Goal: Task Accomplishment & Management: Complete application form

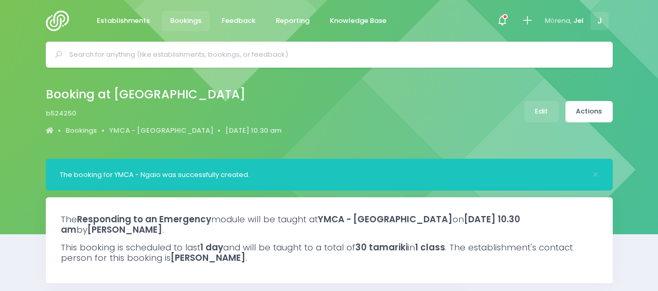
select select "5"
click at [526, 17] on icon at bounding box center [527, 21] width 12 height 12
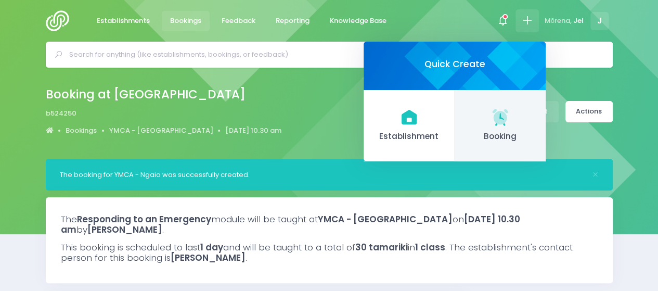
click at [479, 116] on link "Booking" at bounding box center [500, 126] width 91 height 72
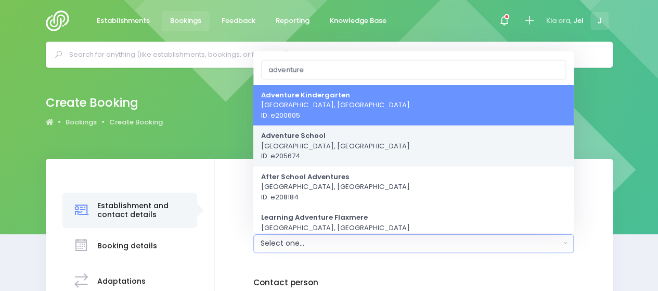
type input "adventure"
click at [375, 137] on link "Adventure School Porirua, Central Region ID: e205674" at bounding box center [413, 145] width 320 height 41
select select "205674"
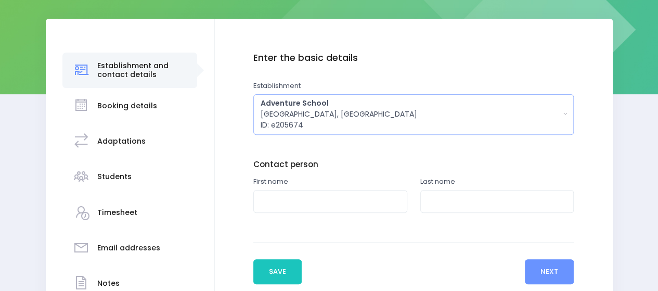
scroll to position [156, 0]
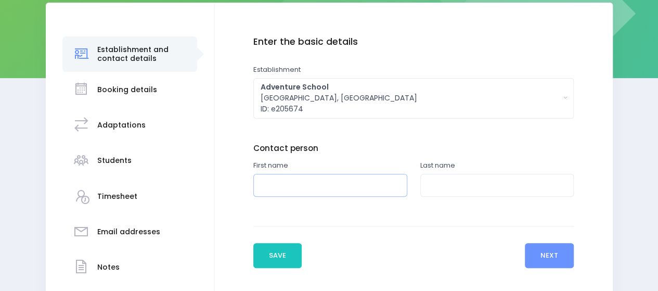
click at [287, 182] on input "text" at bounding box center [330, 185] width 154 height 23
type input "Erica"
click at [456, 186] on input "text" at bounding box center [497, 185] width 154 height 23
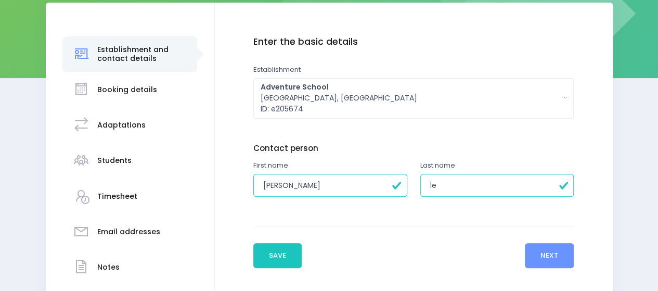
type input "Leggett"
click at [546, 252] on button "Next" at bounding box center [549, 255] width 49 height 25
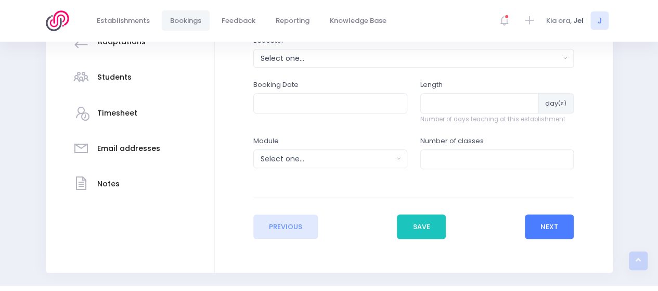
scroll to position [208, 0]
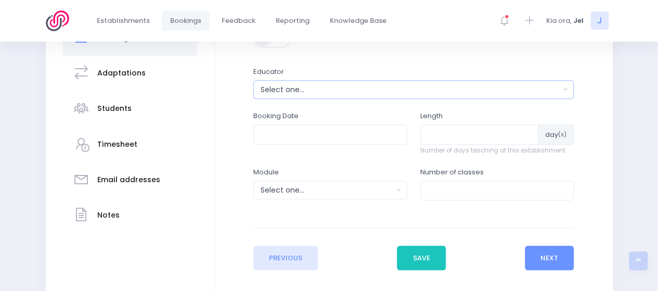
click at [285, 92] on div "Select one..." at bounding box center [411, 89] width 300 height 11
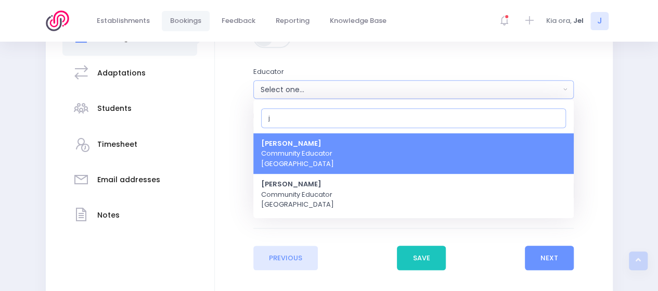
type input "j"
click at [293, 152] on span "Jel Pollock Community Educator Central Region" at bounding box center [297, 153] width 73 height 31
select select "365055"
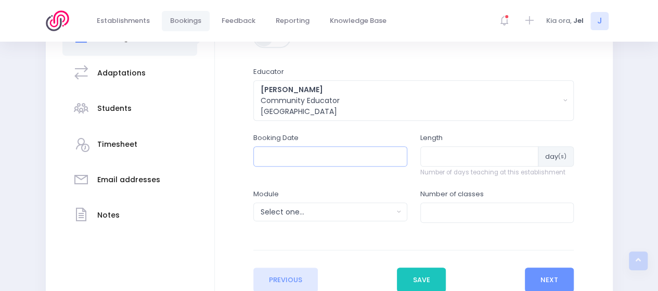
click at [313, 152] on input "text" at bounding box center [330, 156] width 154 height 20
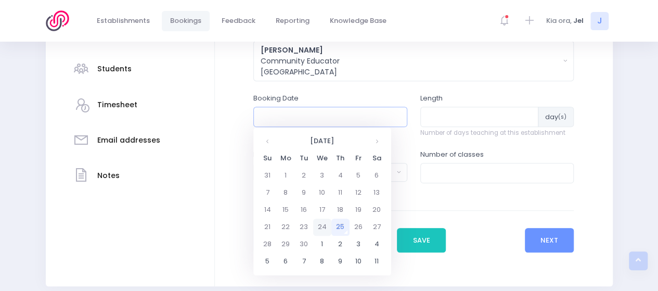
scroll to position [288, 0]
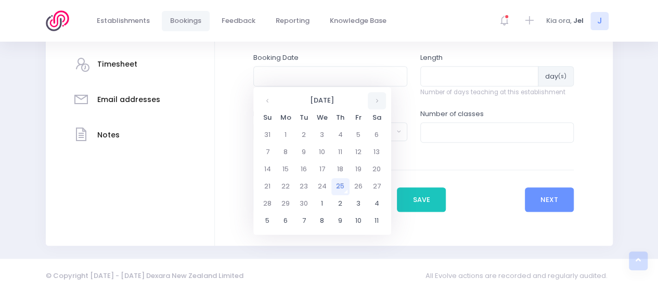
click at [373, 103] on th at bounding box center [377, 100] width 18 height 17
click at [353, 166] on td "14" at bounding box center [358, 169] width 18 height 17
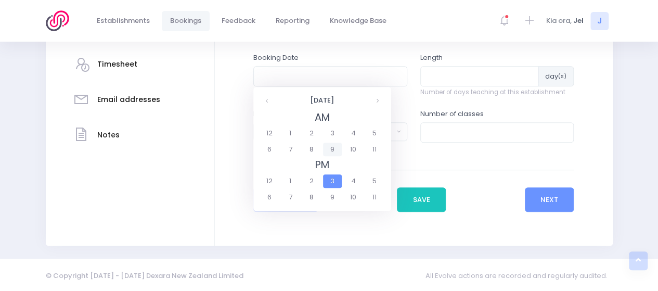
click at [333, 147] on span "9" at bounding box center [332, 149] width 18 height 14
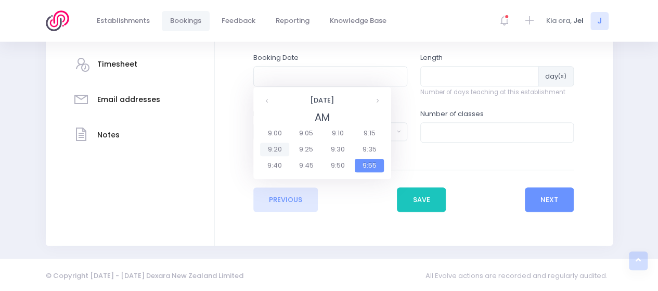
click at [283, 148] on span "9:20" at bounding box center [274, 149] width 29 height 14
type input "14/11/2025 09:20 AM"
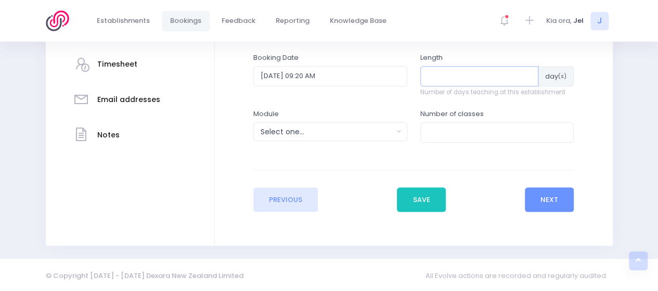
click at [461, 77] on input "number" at bounding box center [479, 76] width 119 height 20
type input "2"
click at [331, 135] on div "Select one..." at bounding box center [327, 131] width 133 height 11
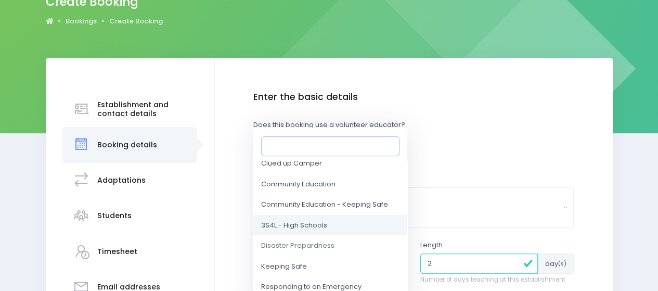
scroll to position [104, 0]
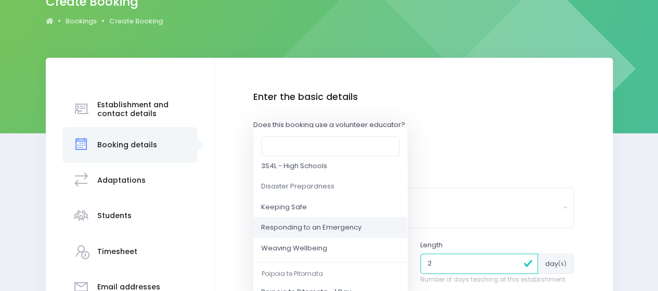
drag, startPoint x: 286, startPoint y: 225, endPoint x: 292, endPoint y: 221, distance: 7.5
click at [286, 224] on span "Responding to an Emergency" at bounding box center [311, 228] width 100 height 10
select select "Responding to an Emergency"
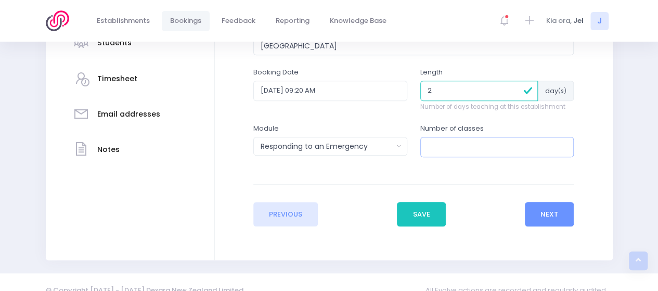
click at [493, 145] on input "number" at bounding box center [497, 147] width 154 height 20
type input "4"
click at [539, 204] on button "Next" at bounding box center [549, 214] width 49 height 25
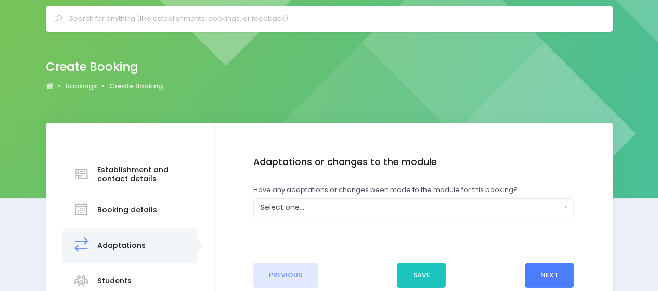
scroll to position [52, 0]
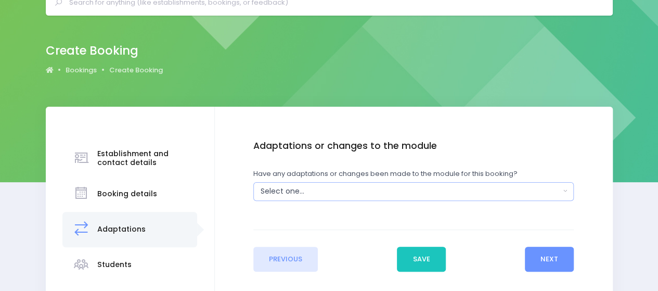
click at [308, 188] on div "Select one..." at bounding box center [411, 191] width 300 height 11
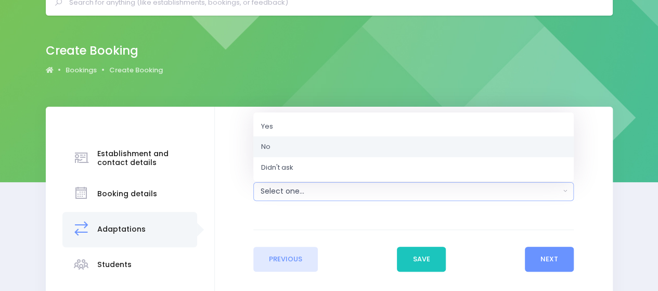
click at [306, 146] on link "No" at bounding box center [413, 146] width 320 height 21
select select "No"
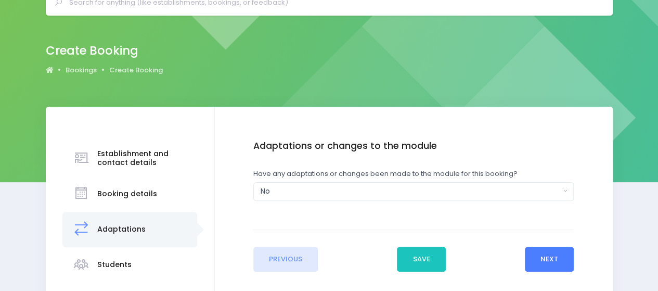
drag, startPoint x: 554, startPoint y: 260, endPoint x: 539, endPoint y: 258, distance: 15.7
click at [554, 260] on button "Next" at bounding box center [549, 259] width 49 height 25
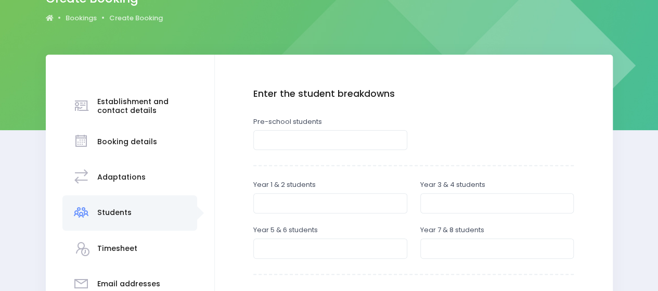
scroll to position [208, 0]
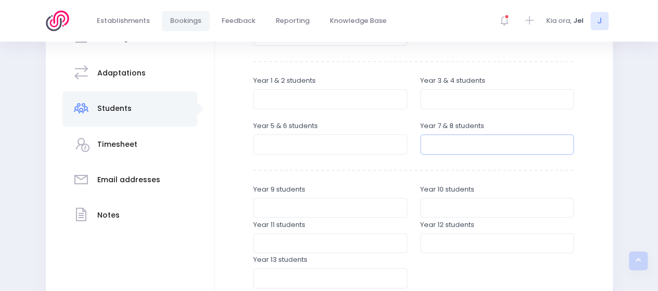
click at [434, 148] on input "number" at bounding box center [497, 144] width 154 height 20
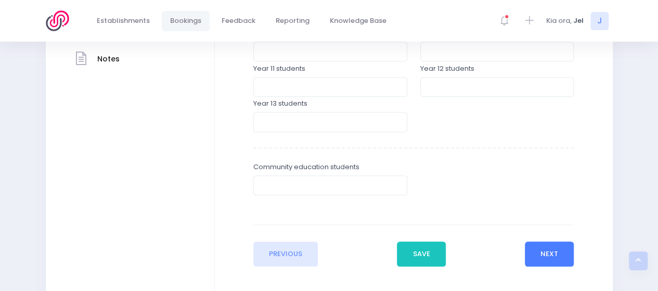
type input "120"
click at [546, 254] on button "Next" at bounding box center [549, 253] width 49 height 25
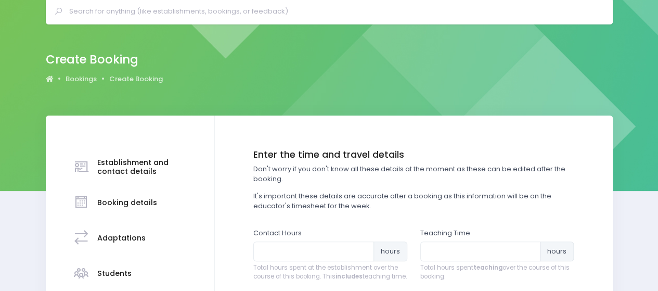
scroll to position [104, 0]
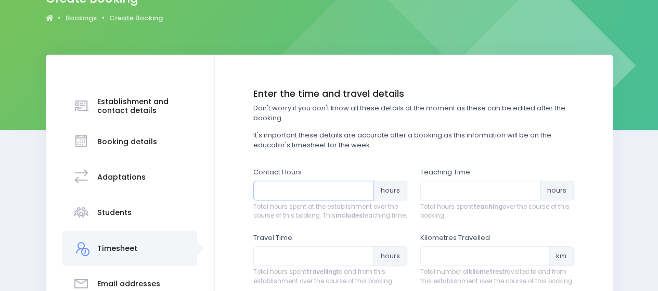
click at [335, 194] on input "number" at bounding box center [313, 190] width 121 height 20
type input "5"
click at [442, 194] on input "number" at bounding box center [480, 190] width 121 height 20
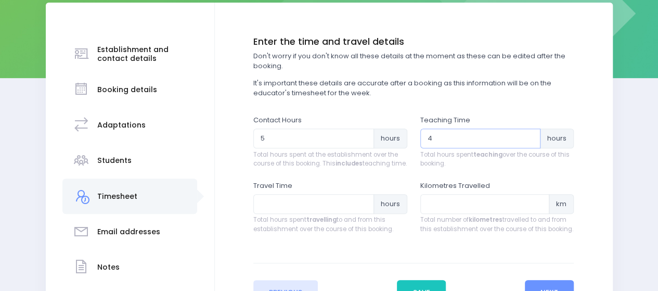
type input "4"
click at [279, 210] on input "number" at bounding box center [313, 204] width 121 height 20
type input ".20"
click at [480, 210] on input "number" at bounding box center [484, 204] width 129 height 20
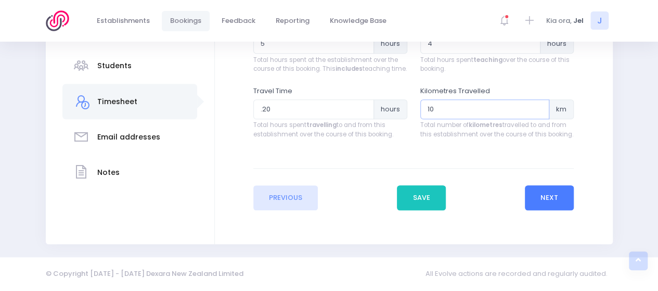
type input "10"
click at [541, 202] on button "Next" at bounding box center [549, 197] width 49 height 25
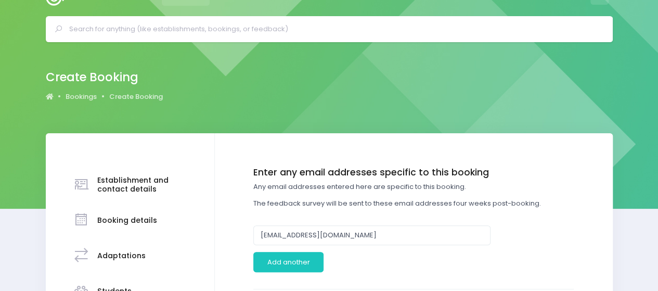
scroll to position [0, 0]
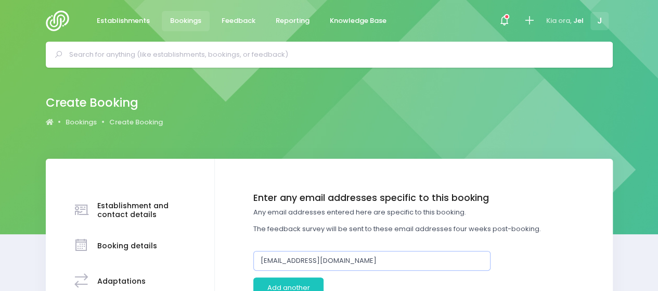
drag, startPoint x: 365, startPoint y: 259, endPoint x: 222, endPoint y: 240, distance: 144.8
paste input "Erica Leggett <eleggett@adventure.school.nz>"
drag, startPoint x: 310, startPoint y: 259, endPoint x: 188, endPoint y: 263, distance: 121.7
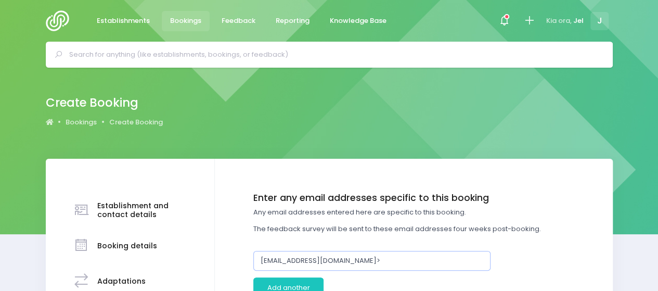
click at [397, 261] on input "eleggett@adventure.school.nz>" at bounding box center [371, 261] width 237 height 20
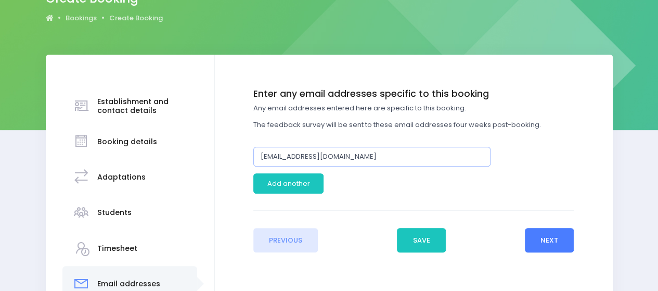
type input "[EMAIL_ADDRESS][DOMAIN_NAME]"
click at [544, 241] on button "Next" at bounding box center [549, 240] width 49 height 25
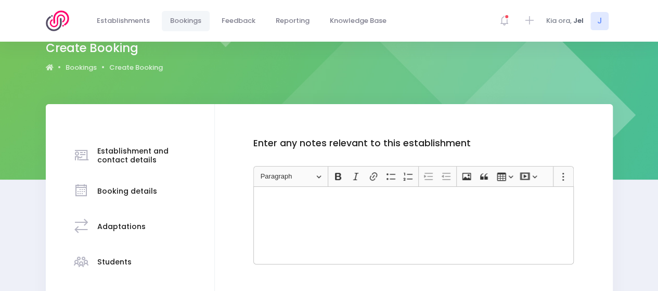
scroll to position [205, 0]
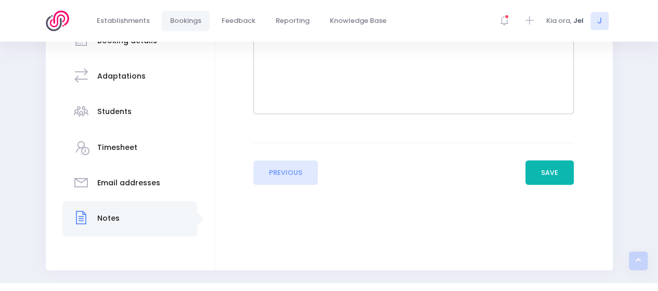
click at [537, 170] on button "Save" at bounding box center [549, 172] width 49 height 25
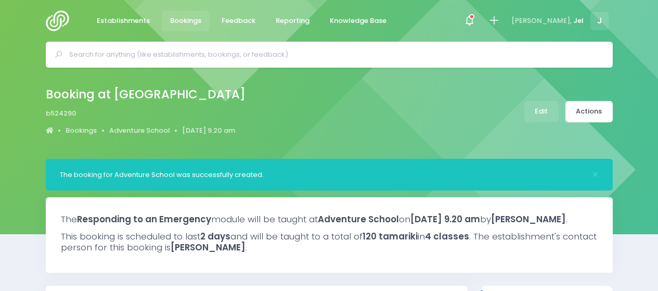
select select "5"
